Goal: Transaction & Acquisition: Obtain resource

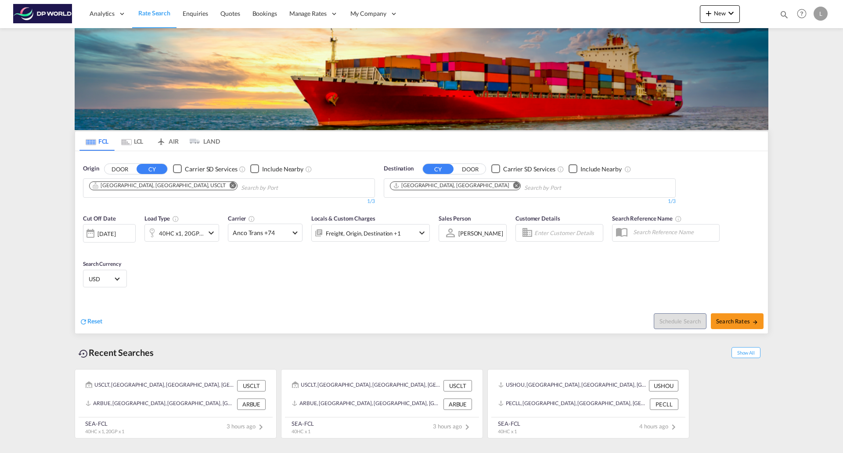
click at [230, 184] on md-icon "Remove" at bounding box center [233, 185] width 7 height 7
click at [256, 184] on body "Analytics Reports Dashboard Rate Search Enquiries Quotes Bookings" at bounding box center [421, 226] width 843 height 453
type input "[GEOGRAPHIC_DATA]"
click at [112, 208] on div "[GEOGRAPHIC_DATA] , [GEOGRAPHIC_DATA] [GEOGRAPHIC_DATA] USHOU" at bounding box center [157, 211] width 167 height 32
click at [513, 185] on md-icon "Remove" at bounding box center [516, 185] width 7 height 7
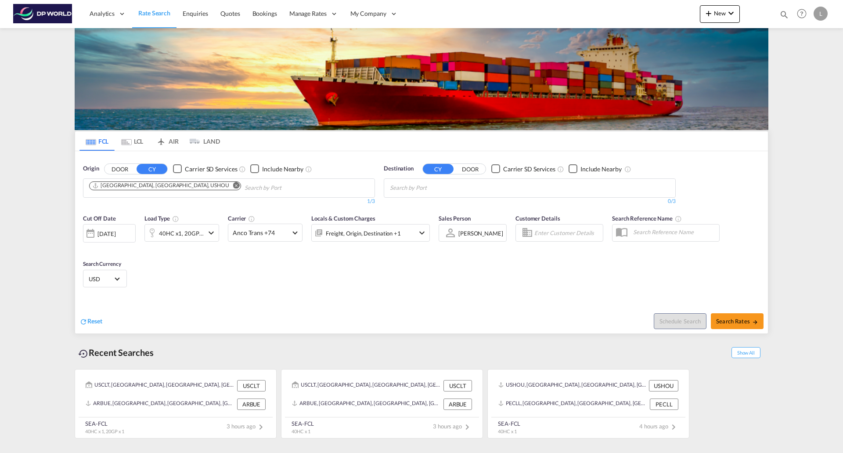
click at [428, 188] on body "Analytics Reports Dashboard Rate Search Enquiries Quotes Bookings" at bounding box center [421, 226] width 843 height 453
type input "semara"
click at [411, 210] on div "[PERSON_NAME] Indonesia IDSRG" at bounding box center [458, 208] width 167 height 26
click at [210, 230] on md-icon "icon-chevron-down" at bounding box center [211, 233] width 11 height 11
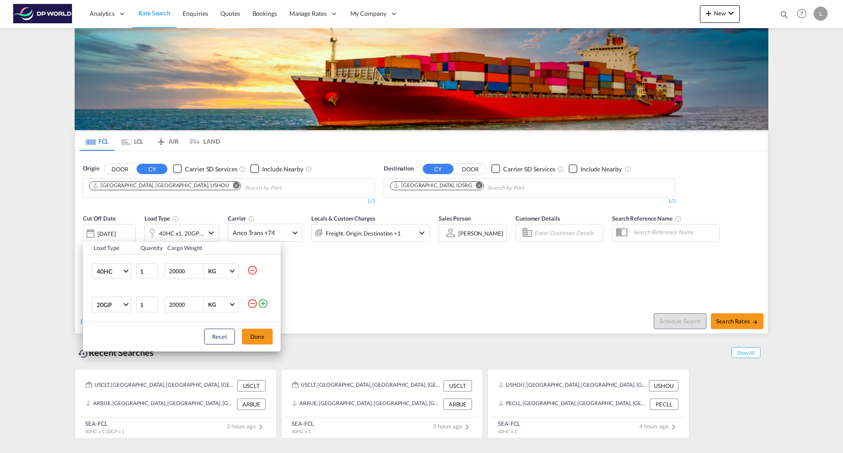
click at [253, 300] on md-icon "icon-minus-circle-outline" at bounding box center [252, 303] width 11 height 11
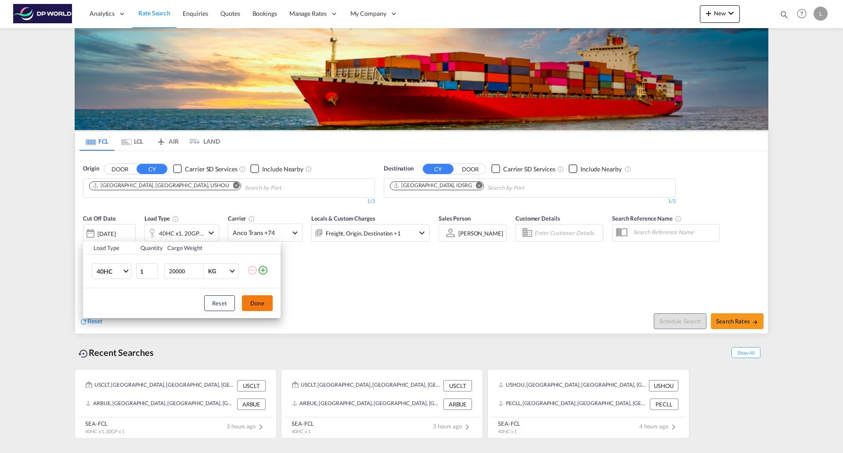
click at [259, 296] on button "Done" at bounding box center [257, 303] width 31 height 16
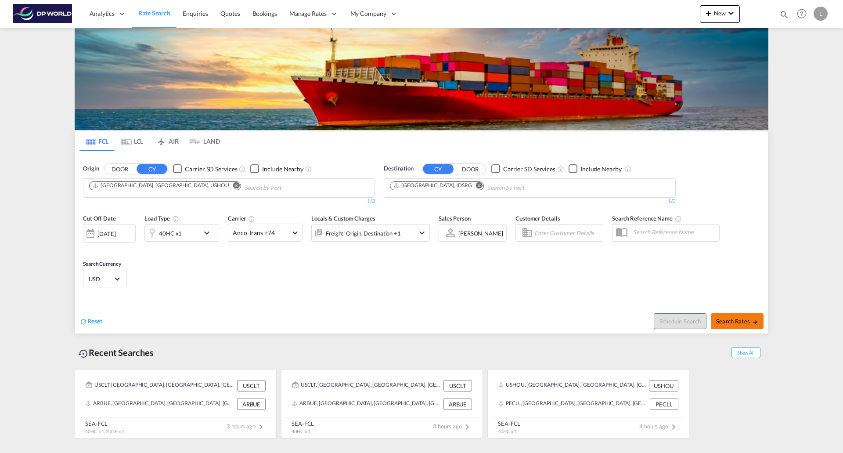
click at [732, 322] on span "Search Rates" at bounding box center [737, 321] width 42 height 7
type input "USHOU to IDSRG / [DATE]"
